Goal: Information Seeking & Learning: Learn about a topic

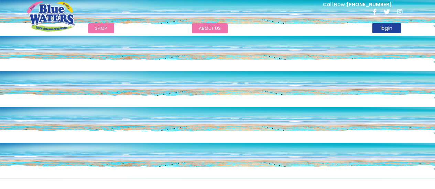
click at [210, 27] on link "about us" at bounding box center [210, 28] width 36 height 10
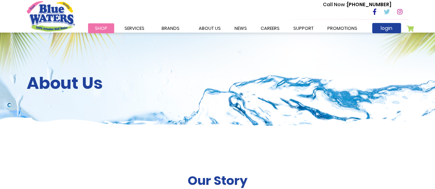
drag, startPoint x: 292, startPoint y: 114, endPoint x: 268, endPoint y: 109, distance: 24.5
click at [292, 114] on div "About Us" at bounding box center [217, 84] width 435 height 103
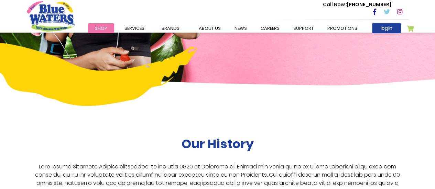
scroll to position [996, 0]
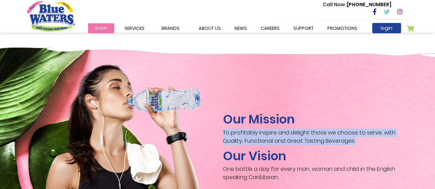
drag, startPoint x: 221, startPoint y: 127, endPoint x: 363, endPoint y: 136, distance: 142.5
click at [363, 136] on div "Our Mission To profitably inspire and delight those we choose to serve, with Qu…" at bounding box center [315, 148] width 196 height 73
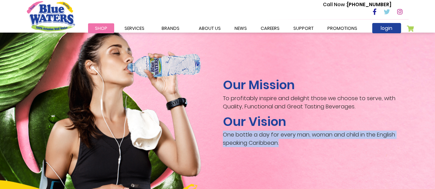
drag, startPoint x: 222, startPoint y: 130, endPoint x: 394, endPoint y: 134, distance: 171.8
click at [394, 134] on div "Our Mission To profitably inspire and delight those we choose to serve, with Qu…" at bounding box center [315, 114] width 196 height 73
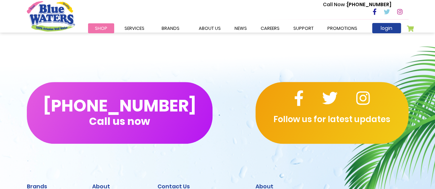
scroll to position [1749, 0]
